Goal: Book appointment/travel/reservation

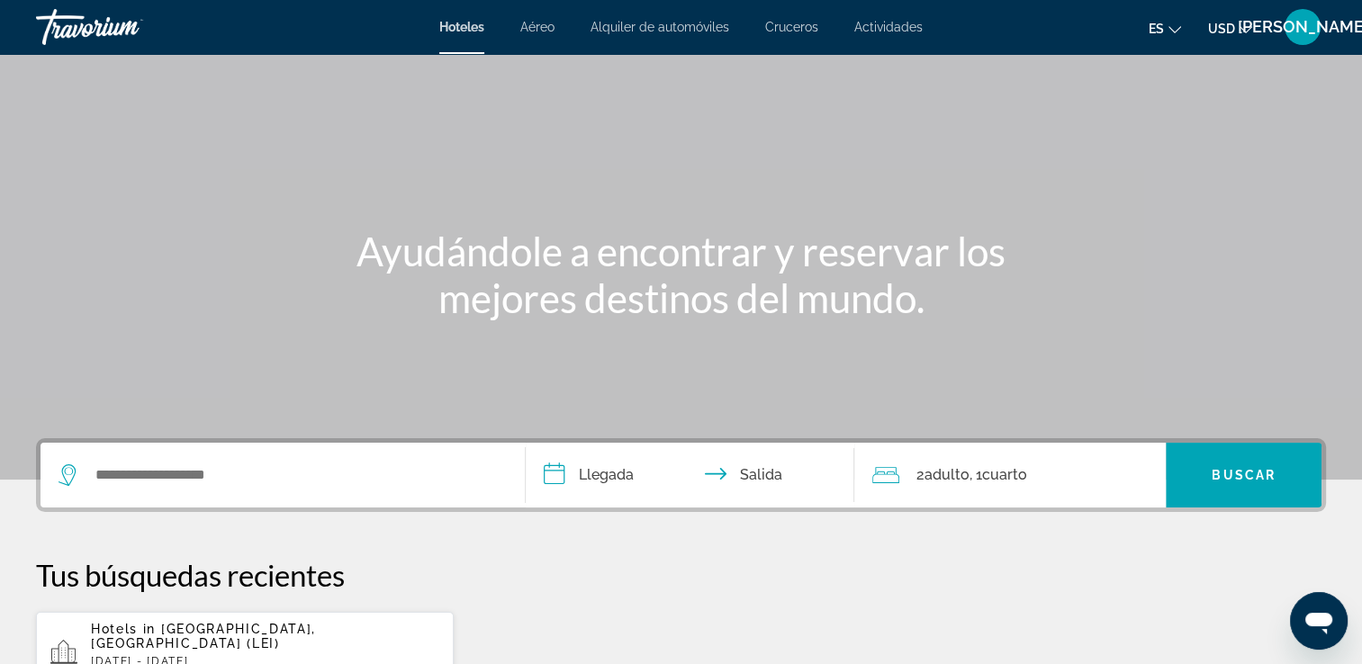
scroll to position [90, 0]
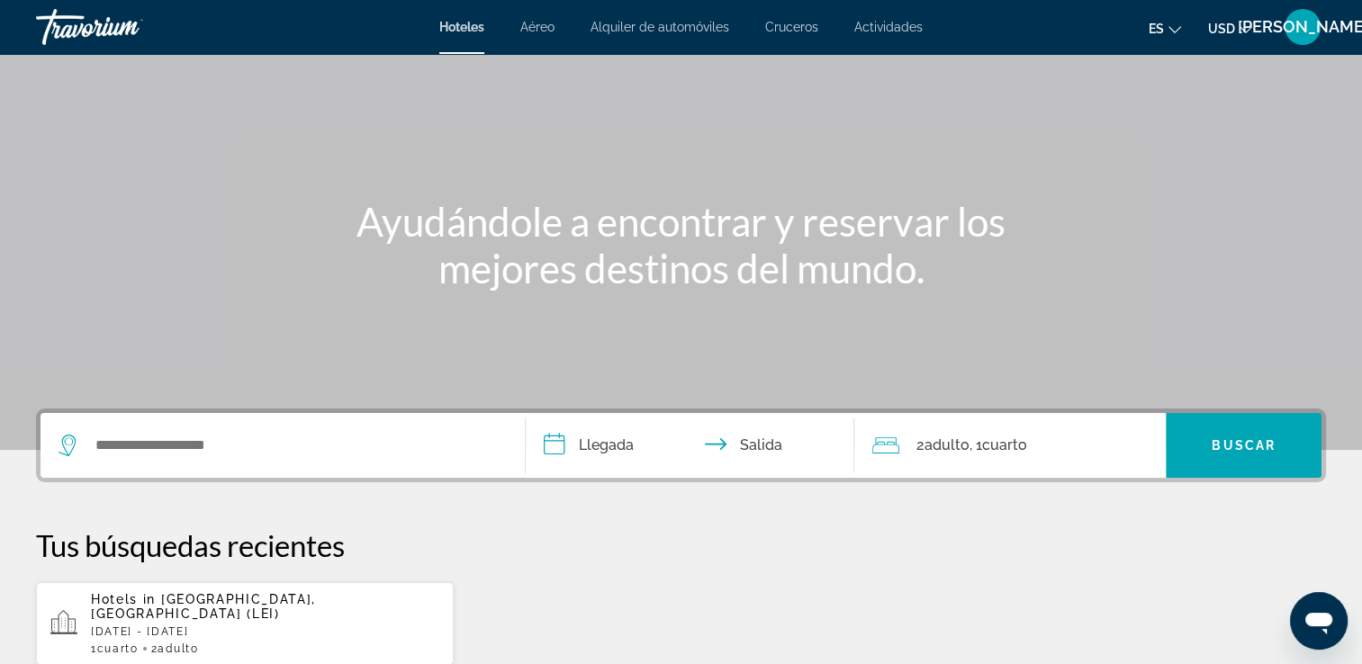
click at [612, 444] on input "**********" at bounding box center [694, 448] width 337 height 70
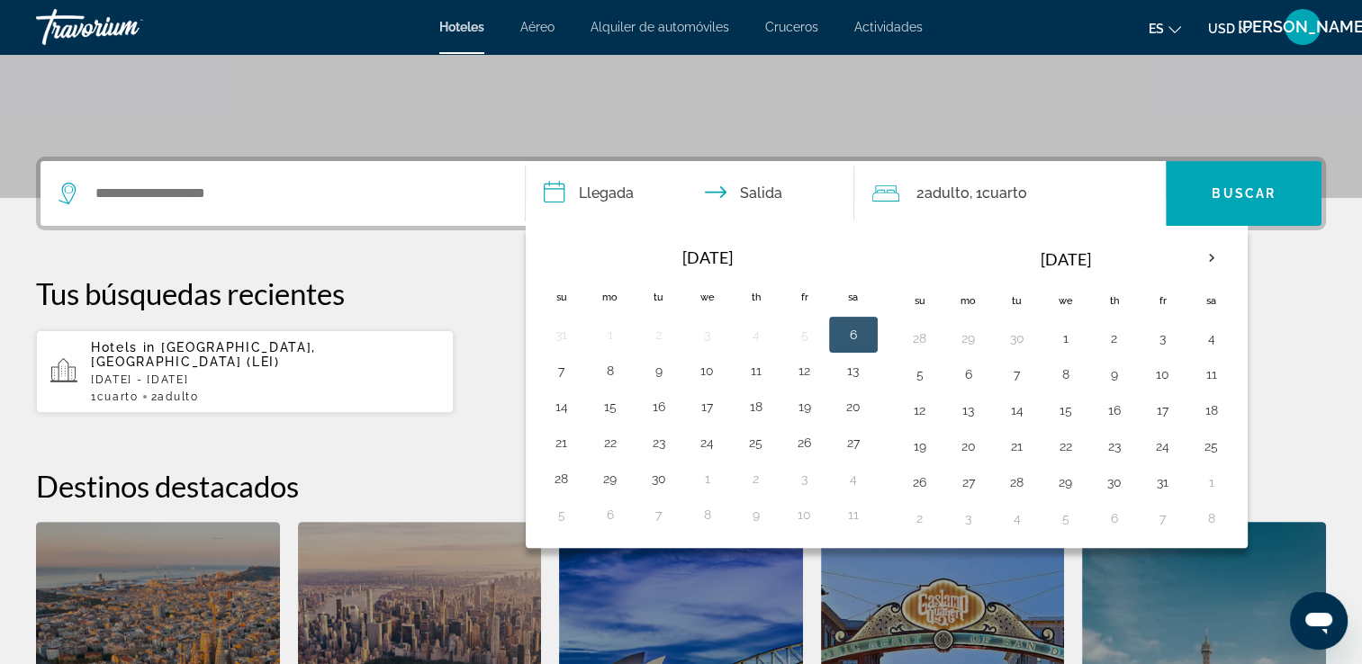
scroll to position [439, 0]
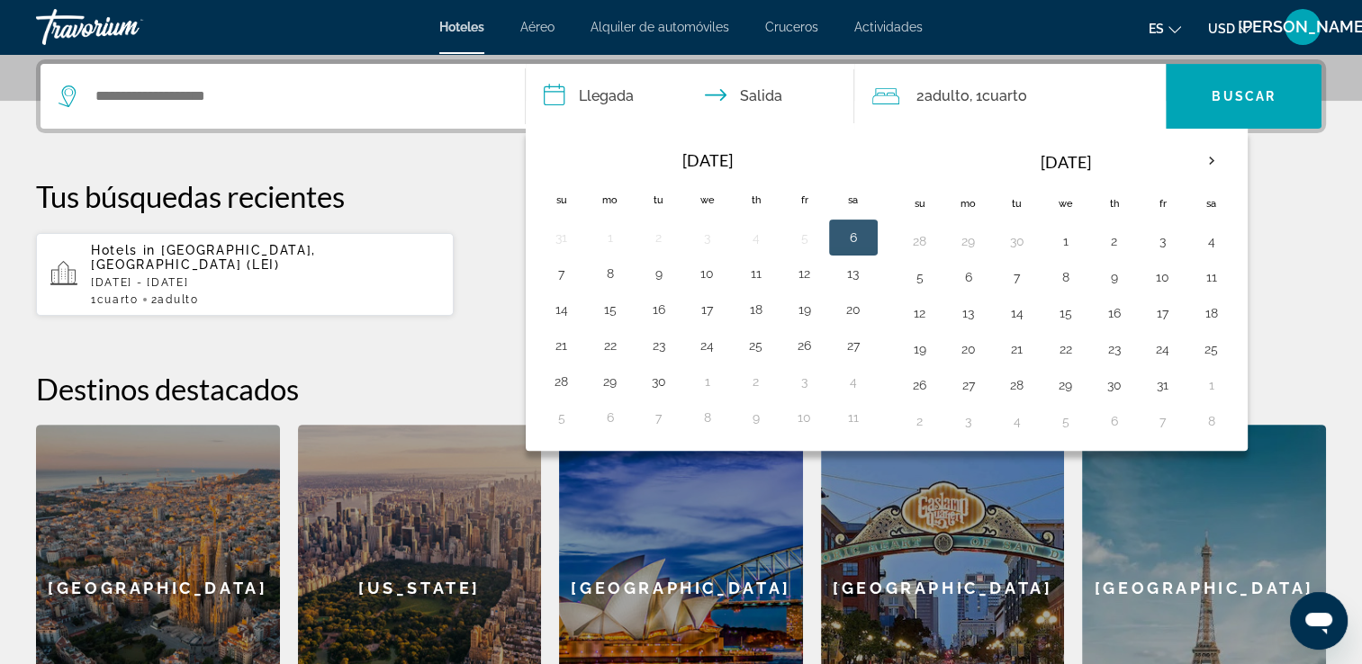
click at [868, 238] on td "6" at bounding box center [853, 238] width 49 height 36
click at [866, 239] on td "6" at bounding box center [853, 238] width 49 height 36
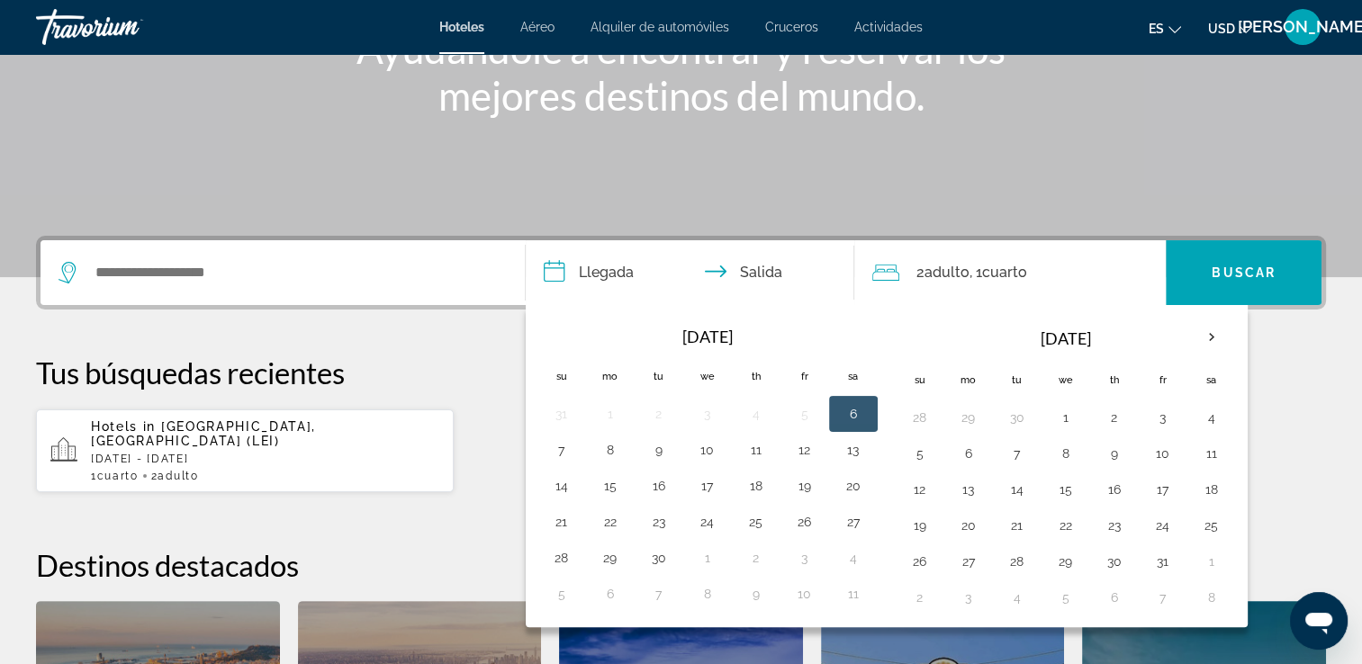
scroll to position [259, 0]
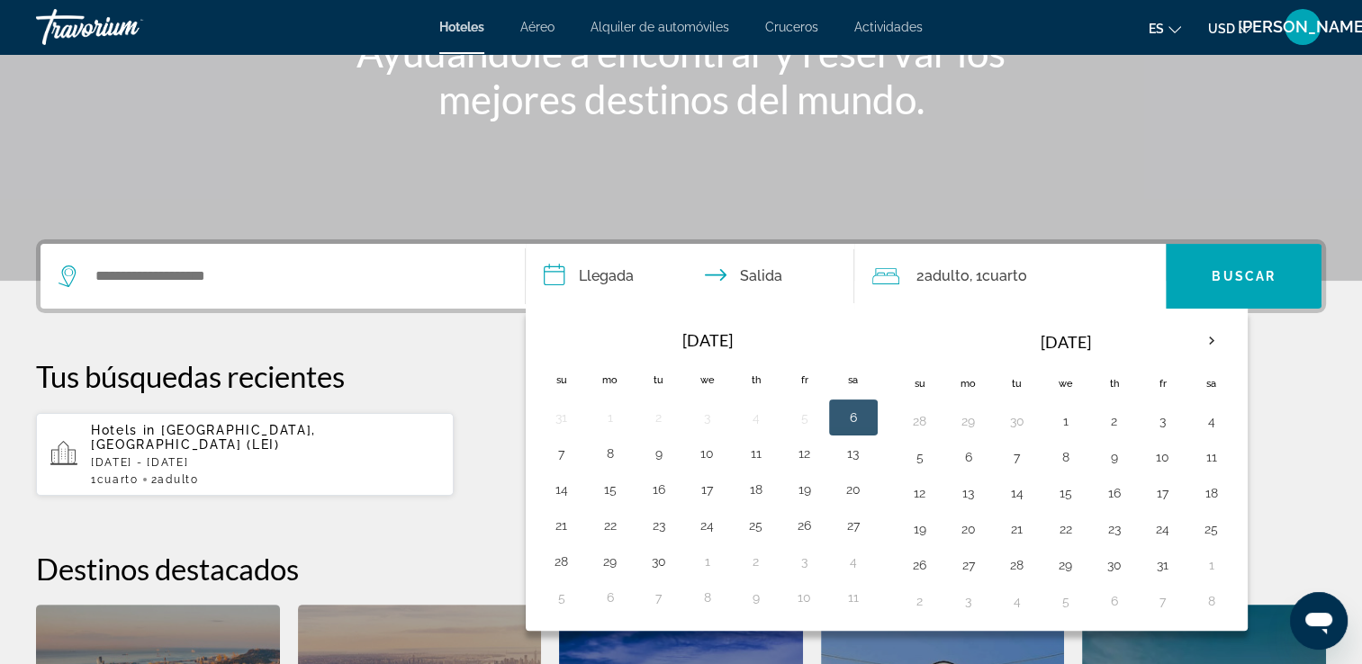
click at [847, 413] on button "6" at bounding box center [853, 417] width 29 height 25
click at [556, 459] on button "7" at bounding box center [561, 453] width 29 height 25
type input "**********"
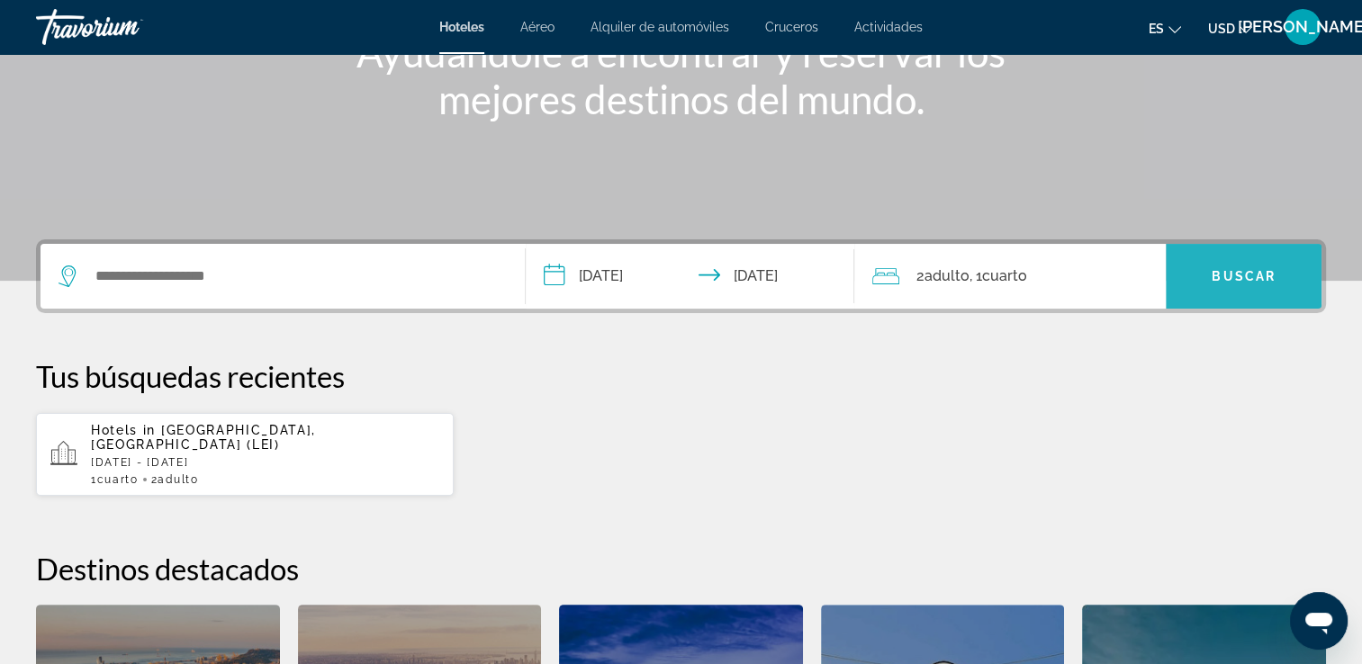
click at [1206, 281] on span "Search widget" at bounding box center [1244, 276] width 156 height 43
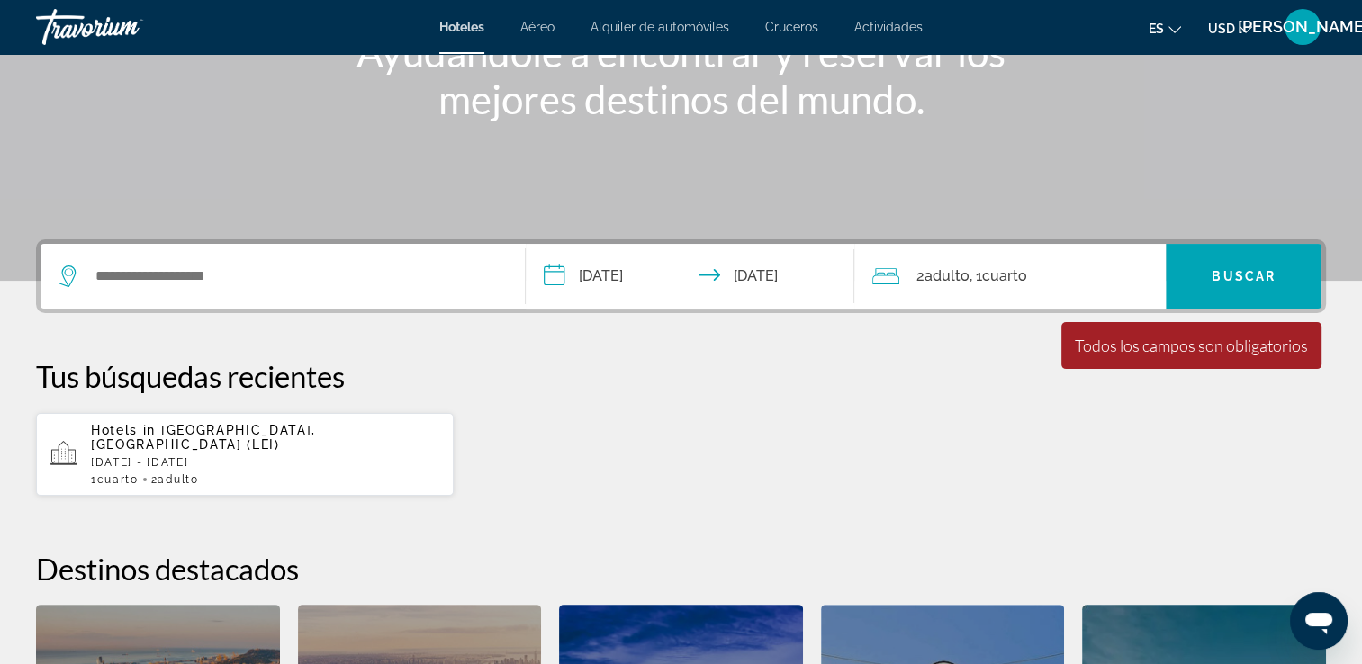
click at [296, 293] on div "Search widget" at bounding box center [283, 276] width 448 height 65
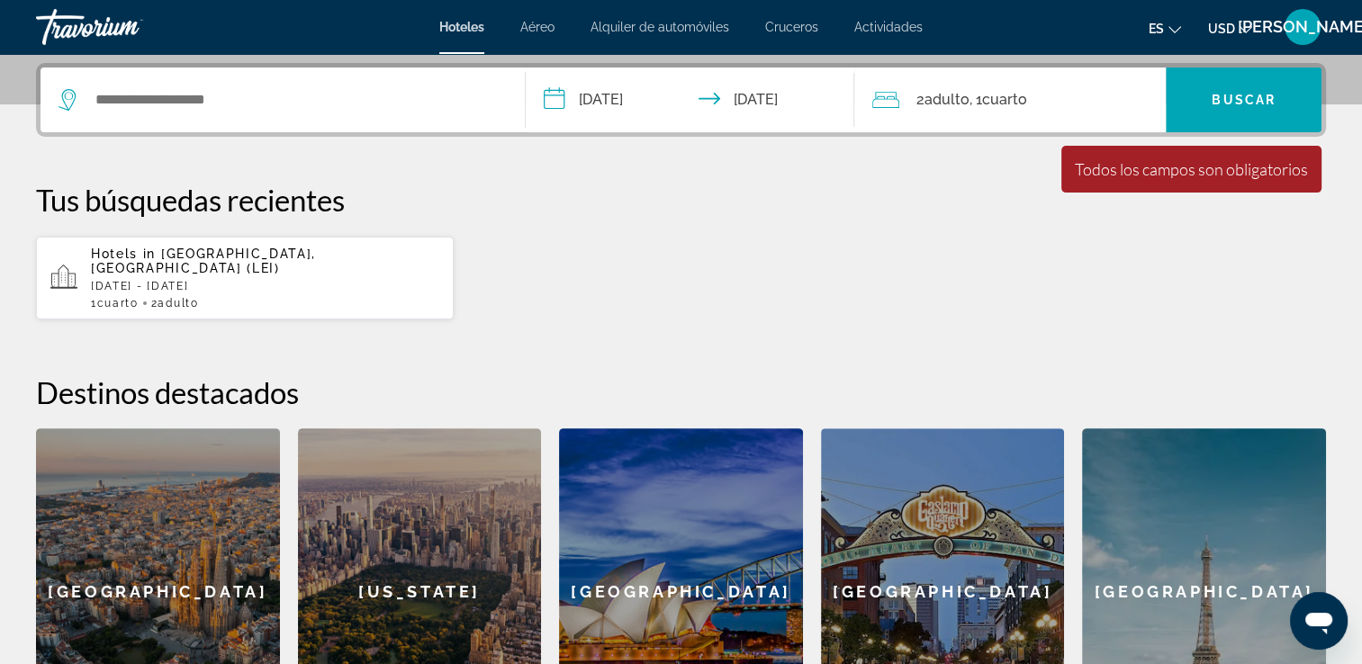
scroll to position [439, 0]
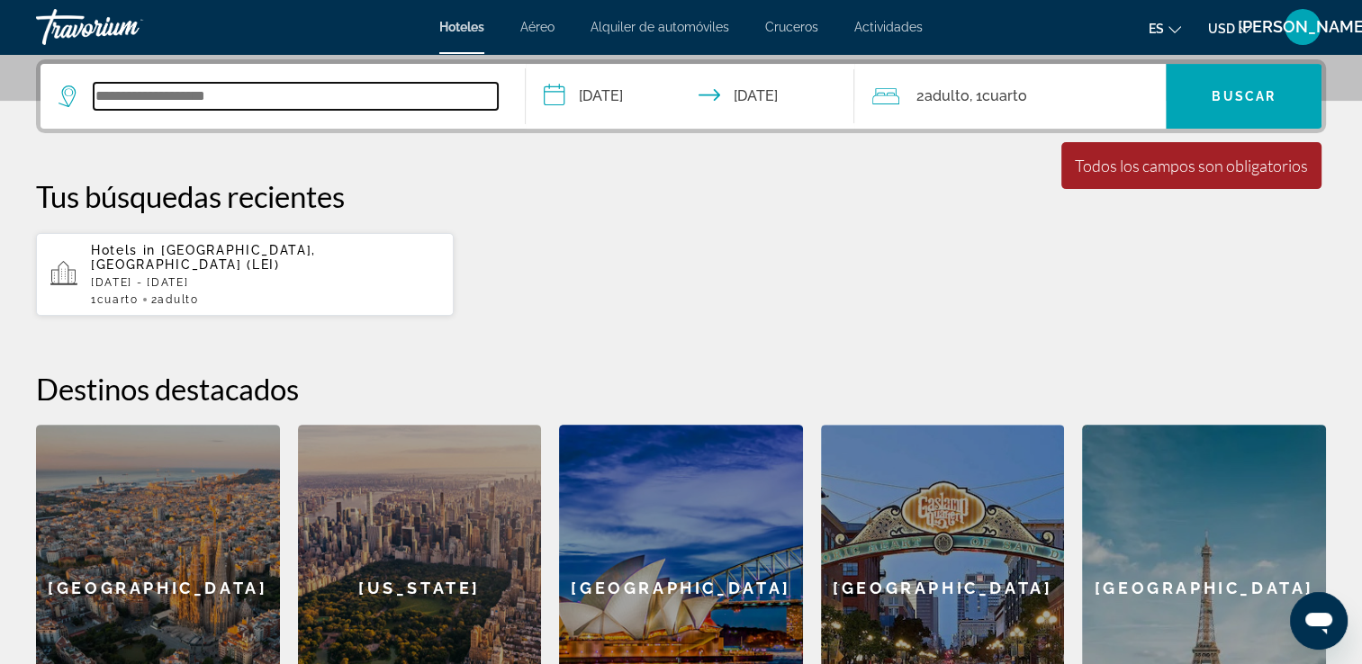
click at [232, 104] on input "Search widget" at bounding box center [296, 96] width 404 height 27
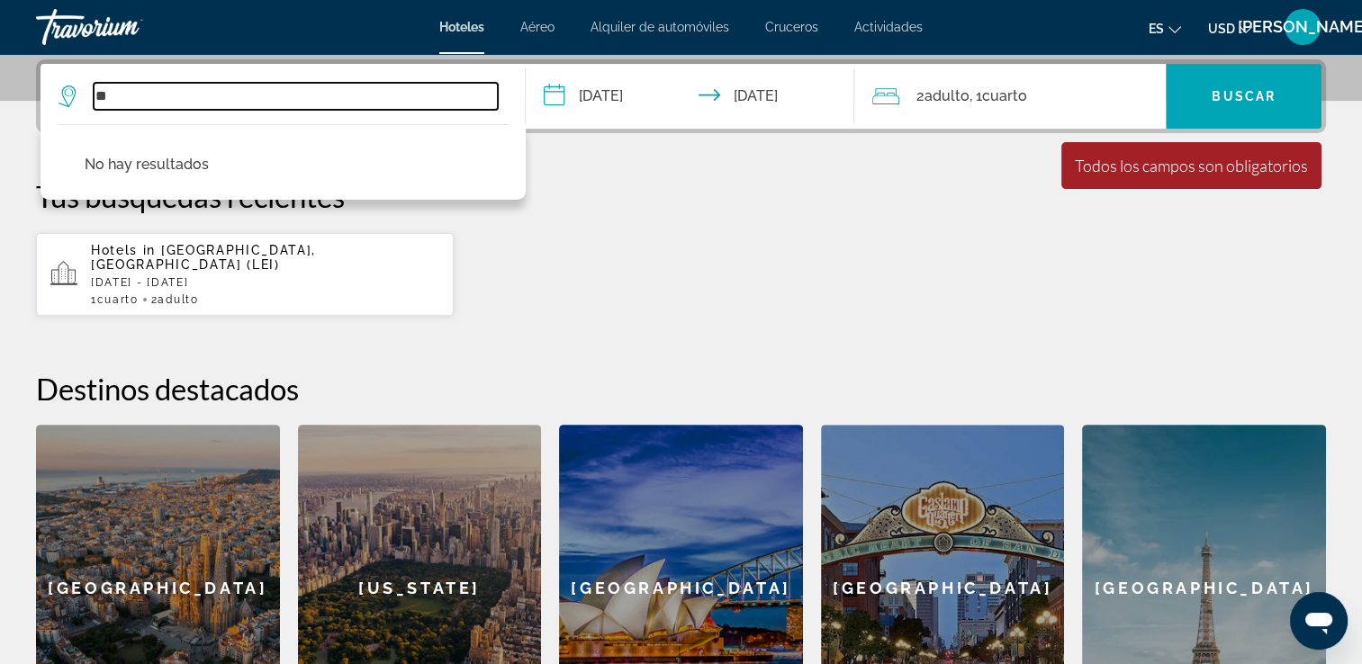
type input "*"
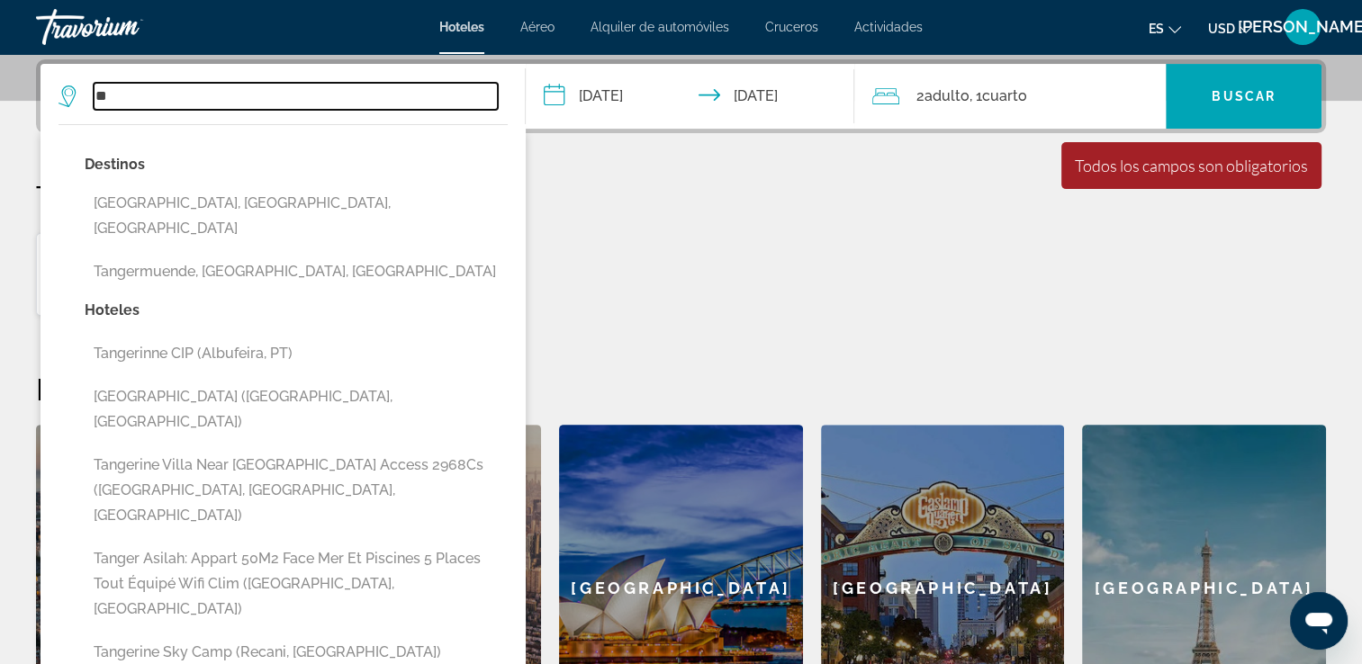
type input "*"
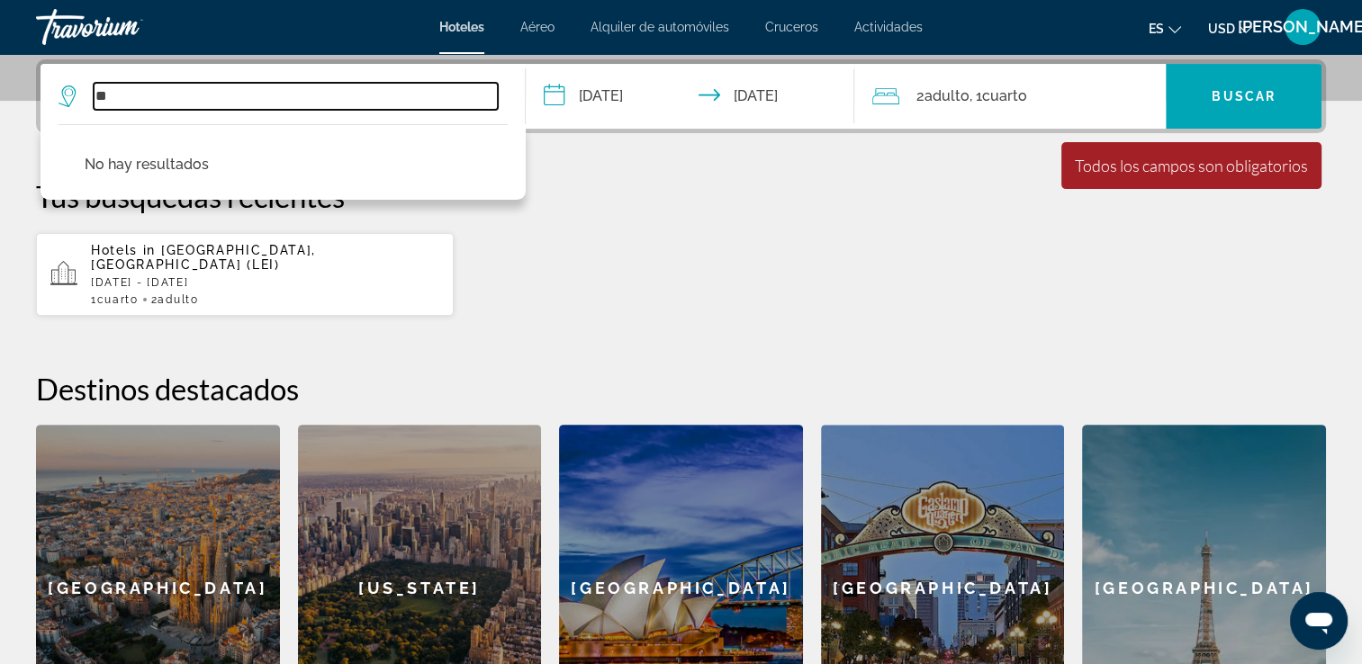
type input "*"
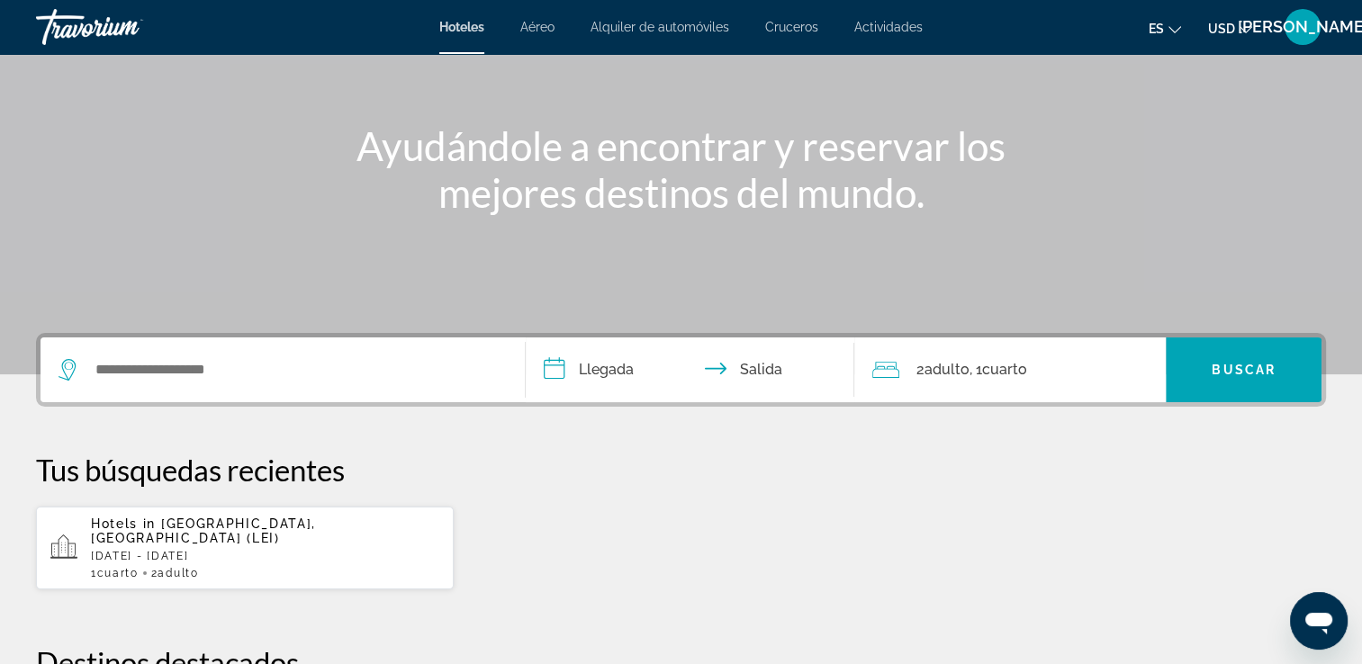
scroll to position [180, 0]
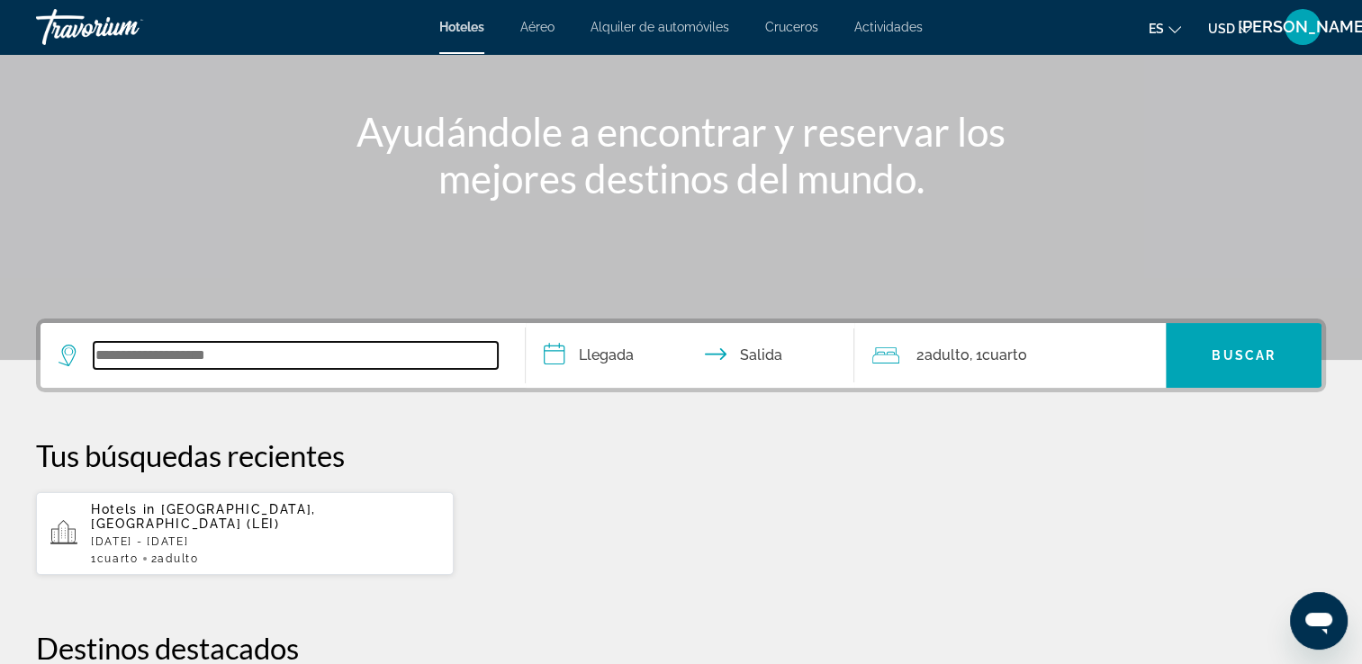
click at [262, 342] on input "Search widget" at bounding box center [296, 355] width 404 height 27
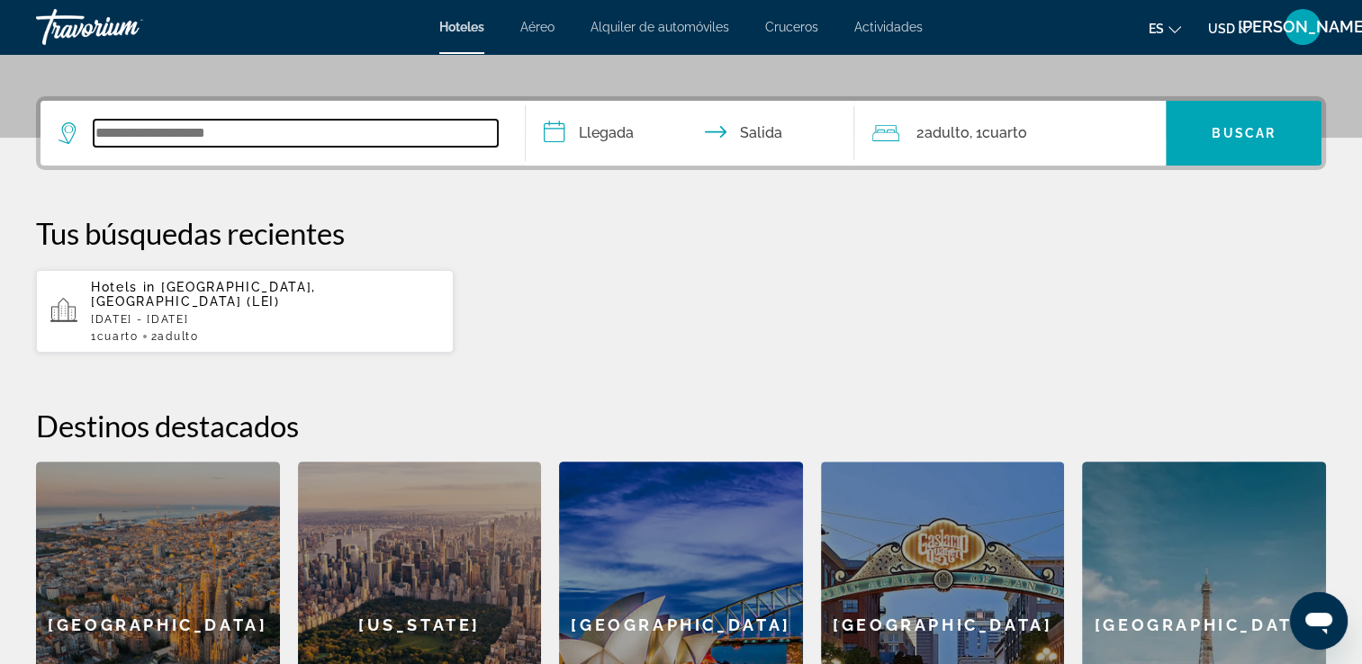
scroll to position [439, 0]
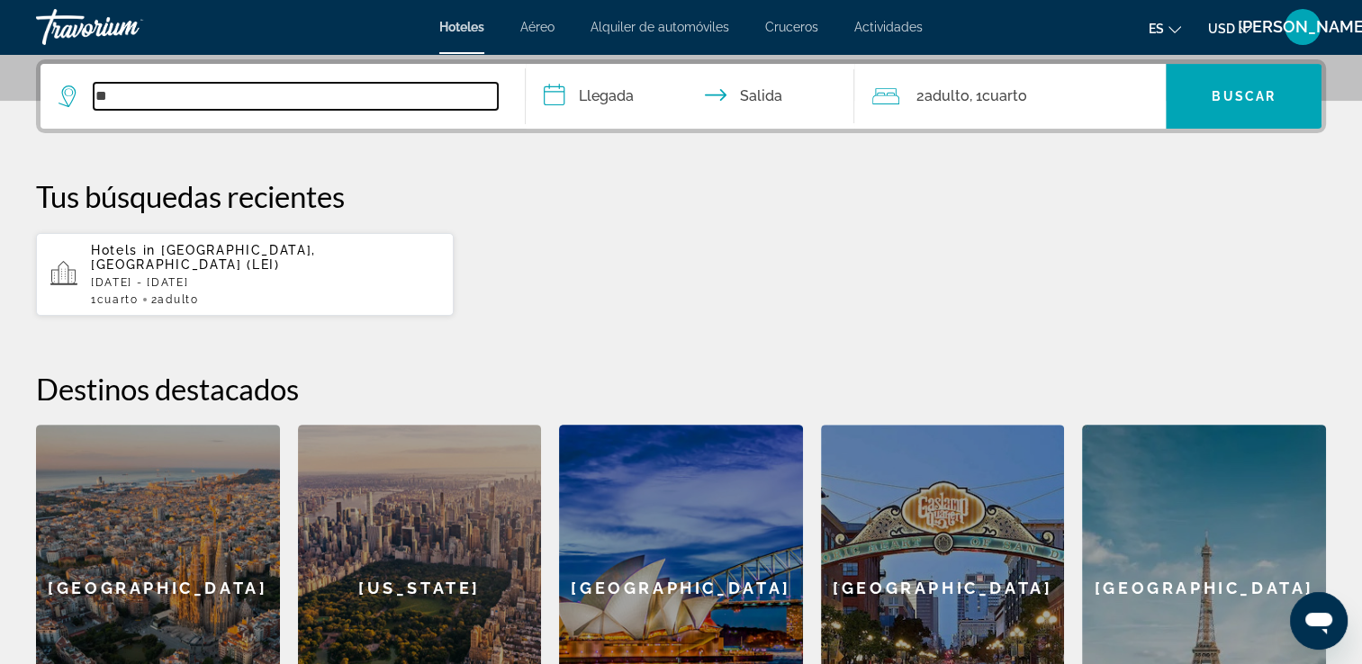
type input "*"
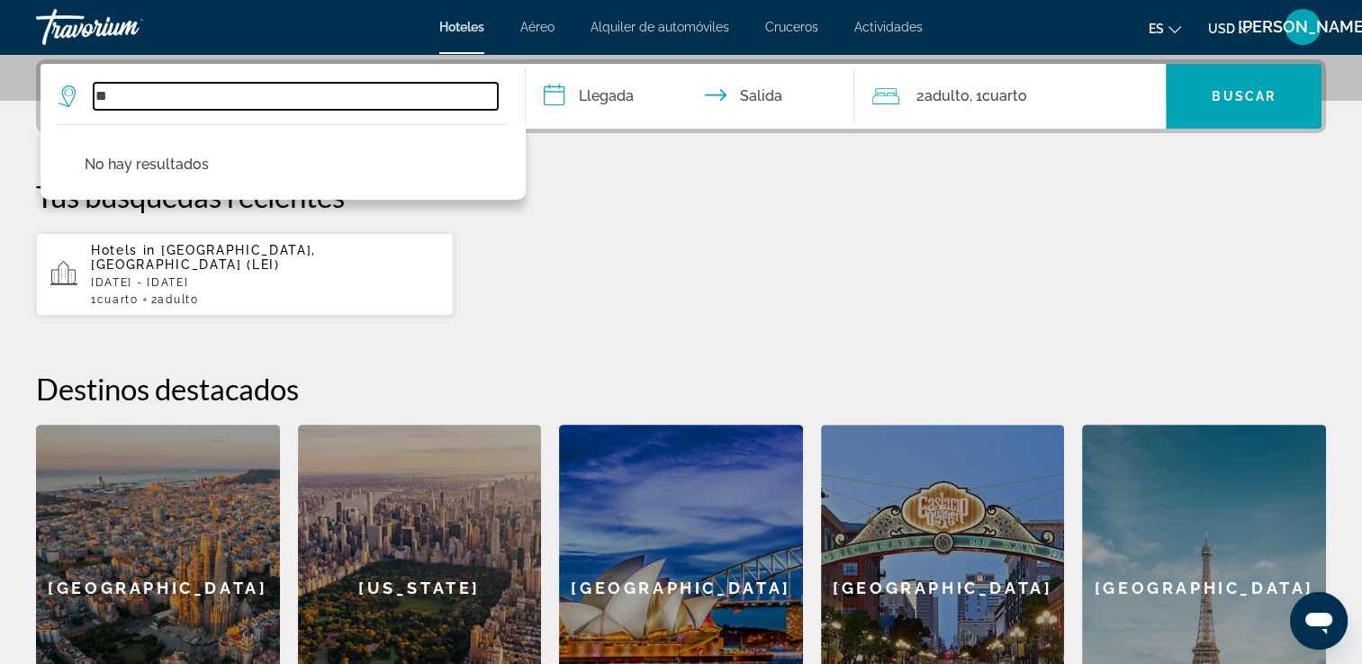
type input "*"
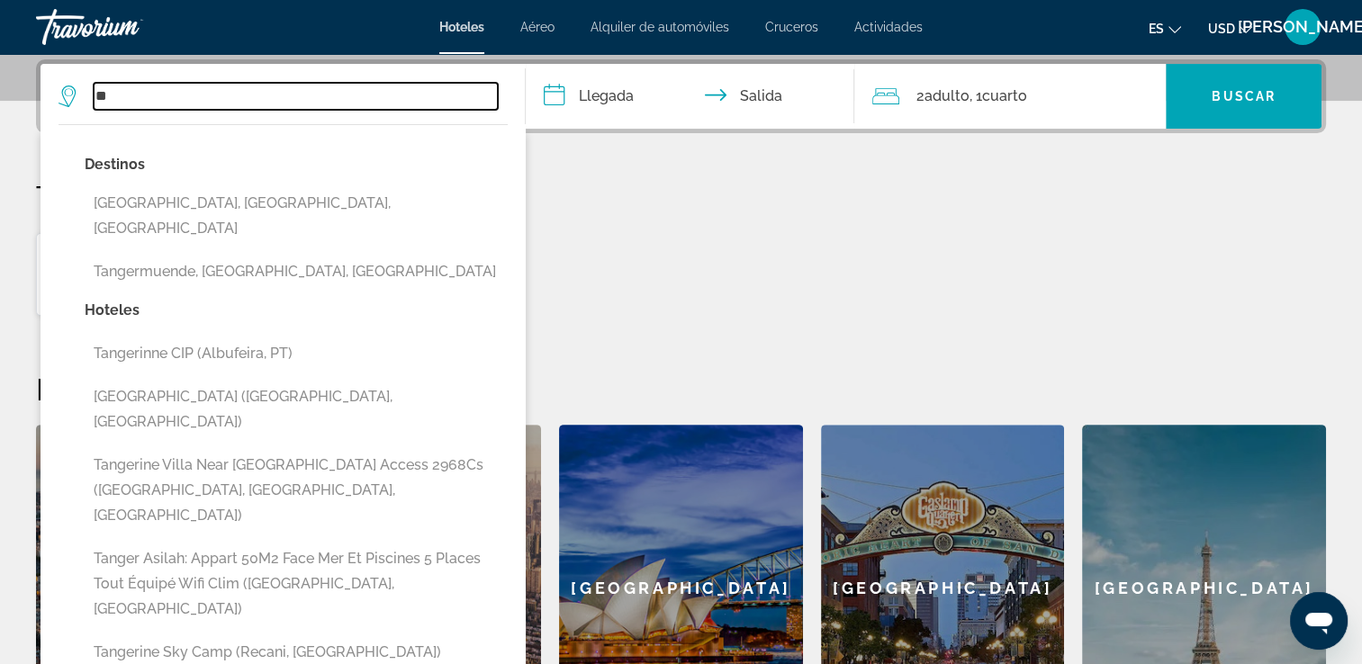
type input "*"
